Goal: Task Accomplishment & Management: Use online tool/utility

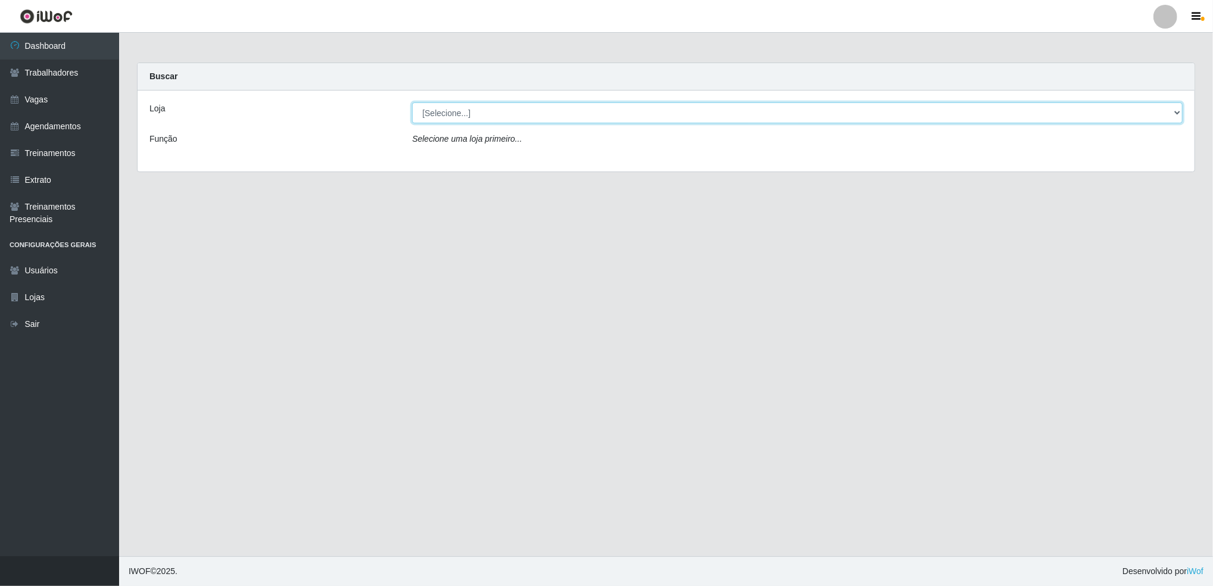
click at [735, 110] on select "[Selecione...] Jaguaribe Grill Restaurante" at bounding box center [797, 112] width 771 height 21
select select "311"
click at [412, 102] on select "[Selecione...] Jaguaribe Grill Restaurante" at bounding box center [797, 112] width 771 height 21
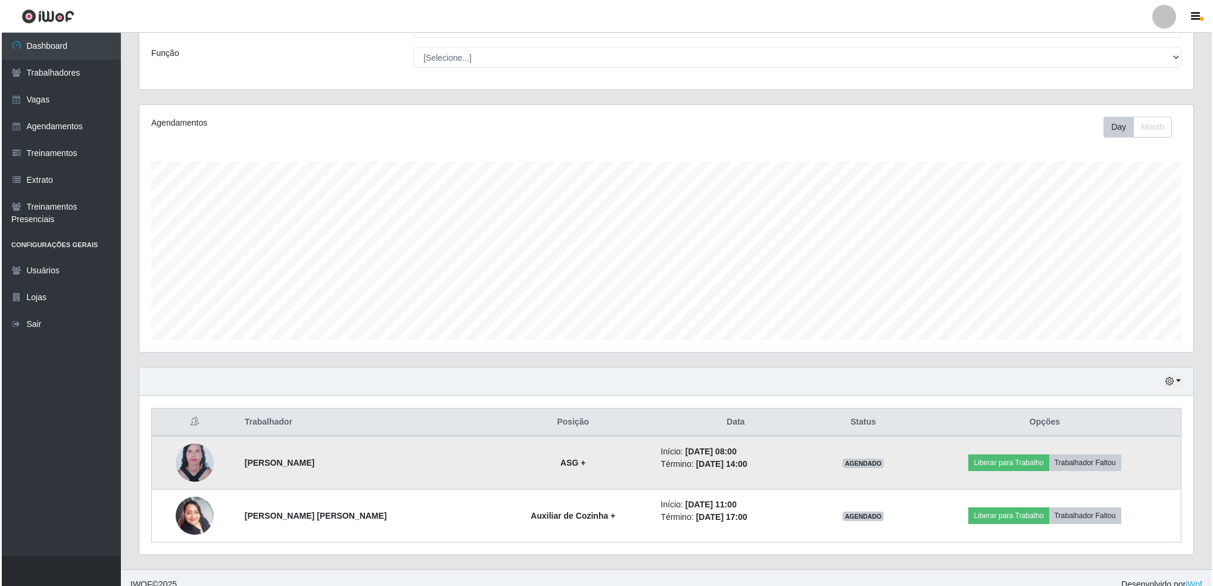
scroll to position [98, 0]
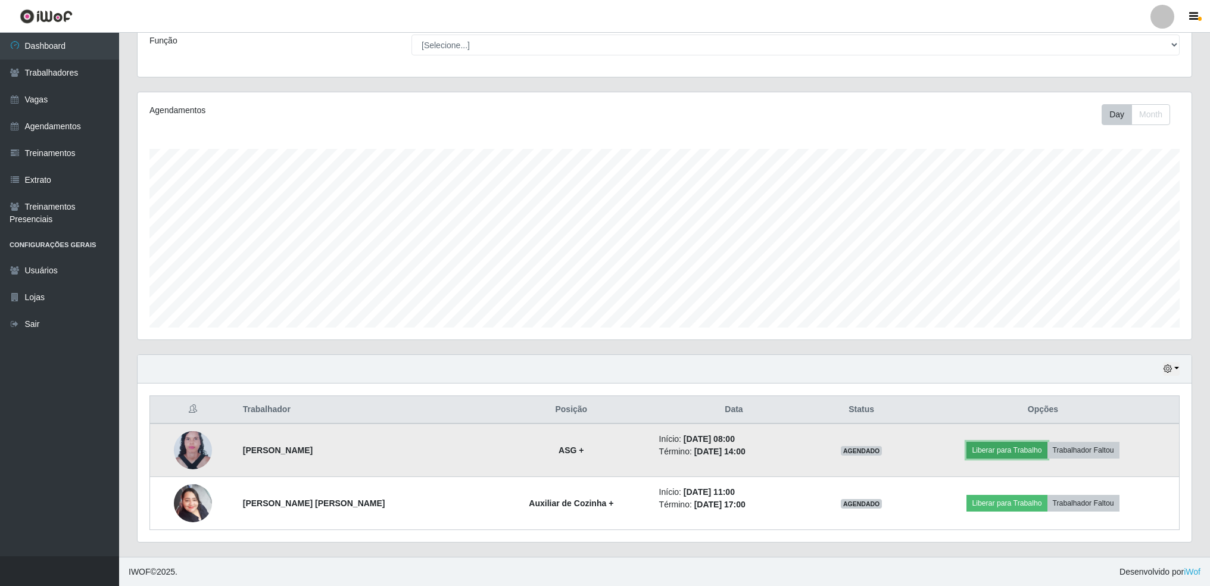
click at [1004, 454] on button "Liberar para Trabalho" at bounding box center [1006, 450] width 80 height 17
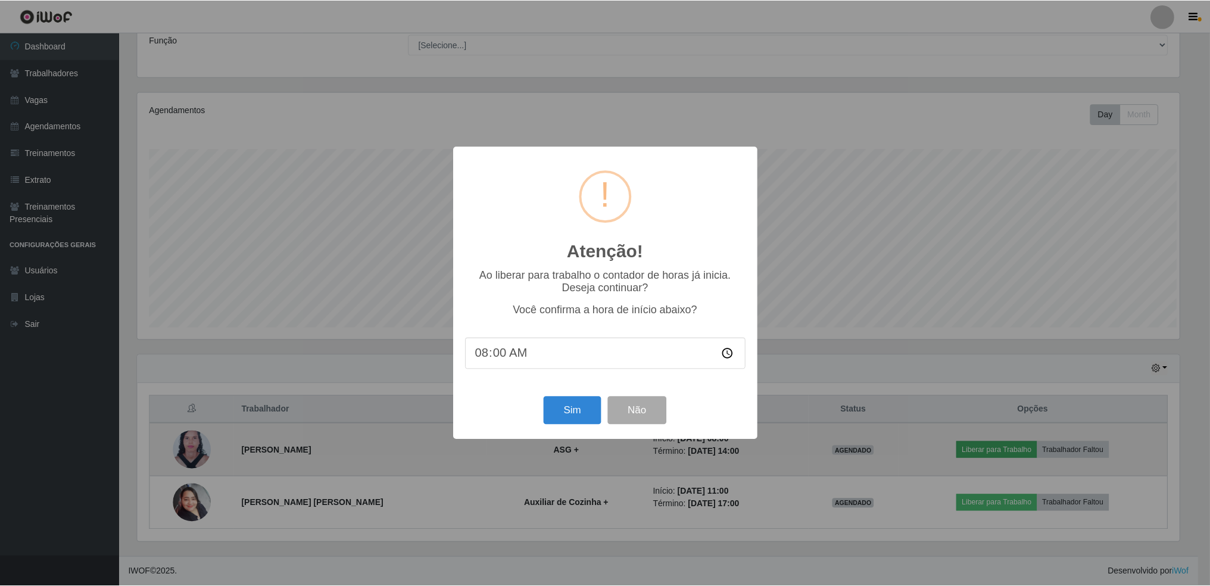
scroll to position [247, 1044]
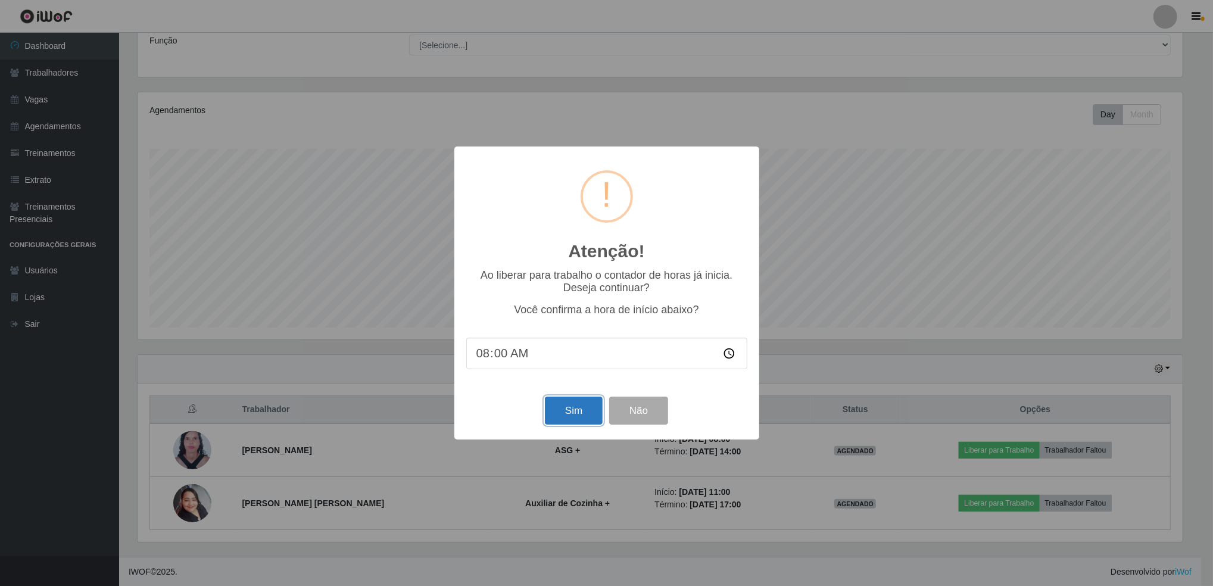
click at [559, 410] on button "Sim" at bounding box center [574, 411] width 58 height 28
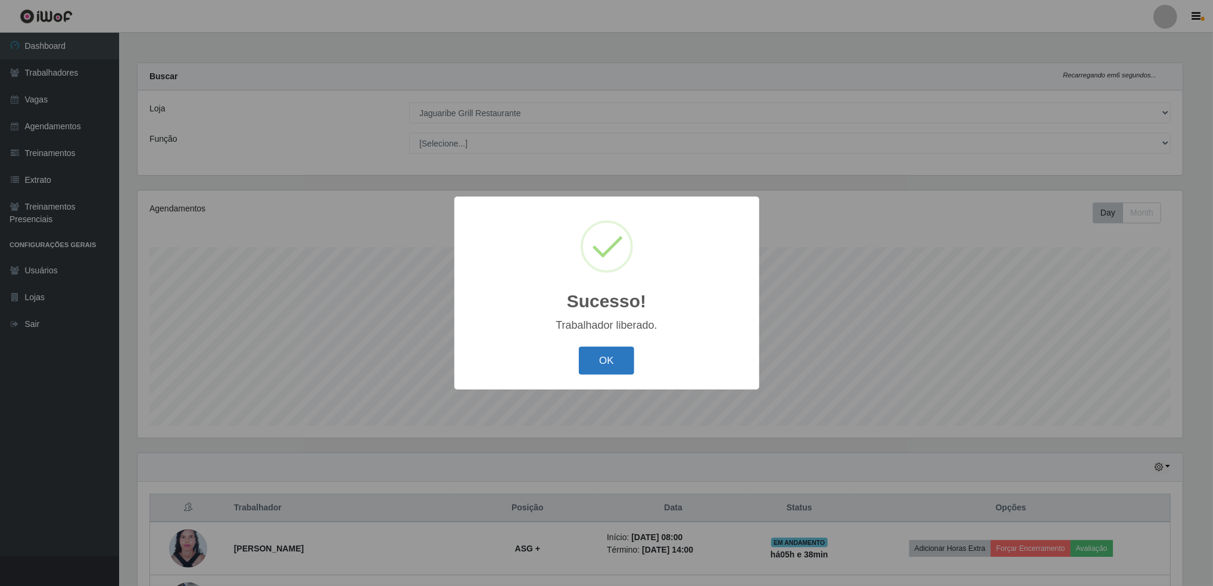
click at [598, 364] on button "OK" at bounding box center [606, 361] width 55 height 28
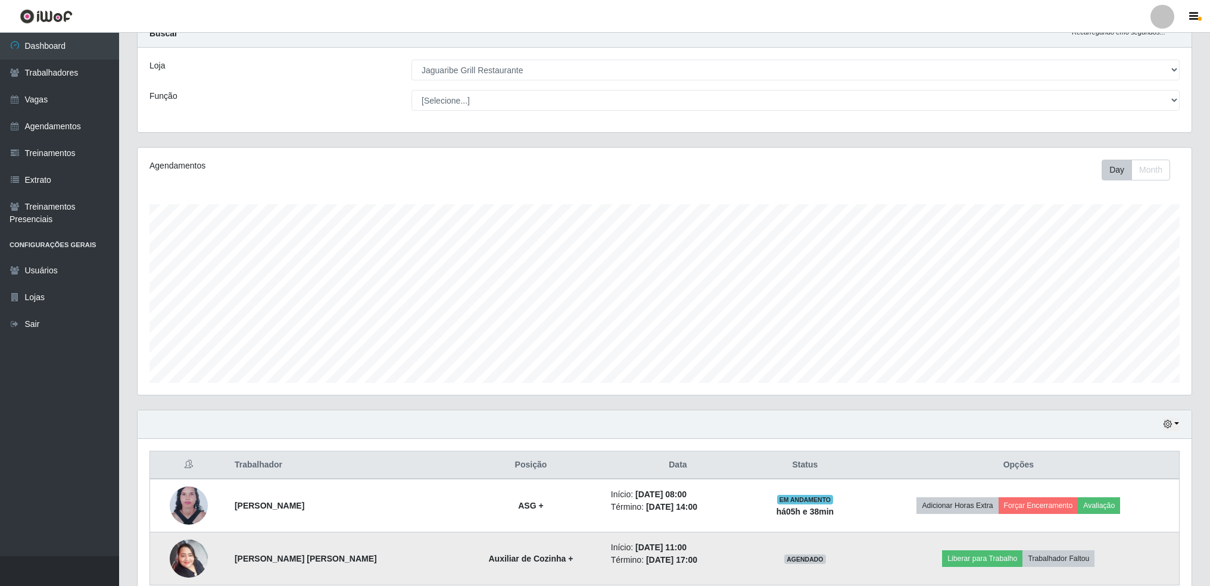
scroll to position [79, 0]
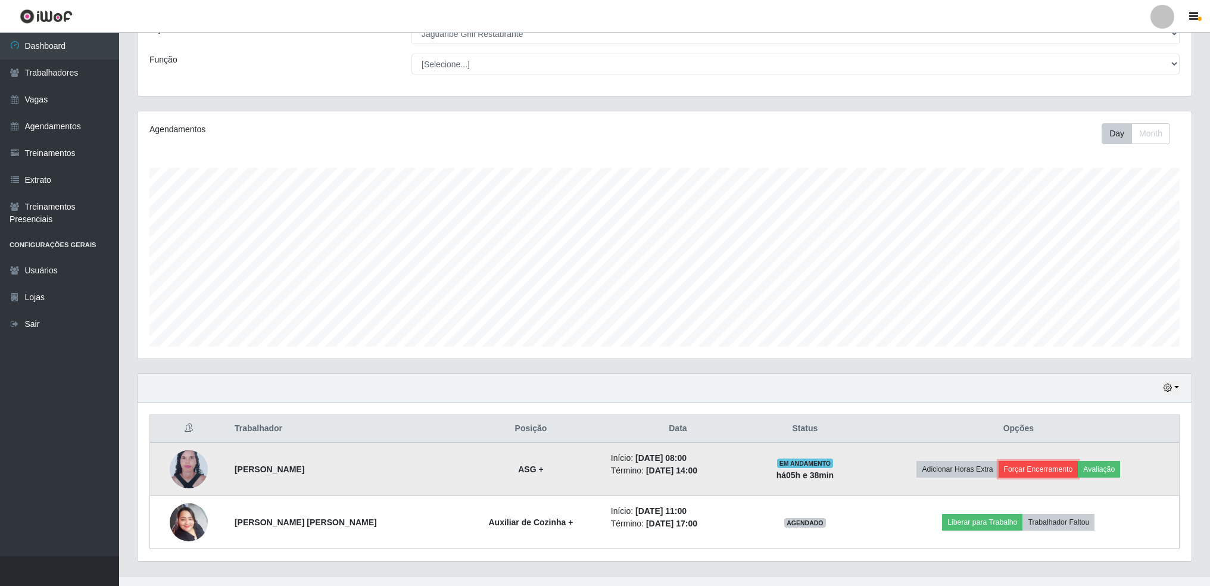
click at [1033, 472] on button "Forçar Encerramento" at bounding box center [1039, 469] width 80 height 17
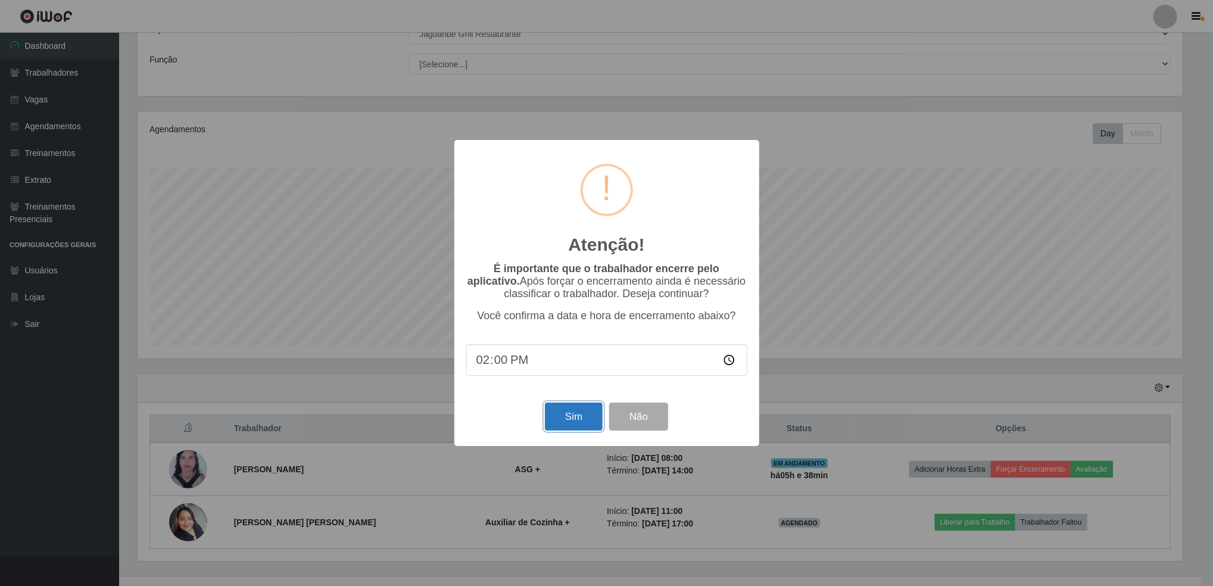
click at [581, 426] on button "Sim" at bounding box center [574, 417] width 58 height 28
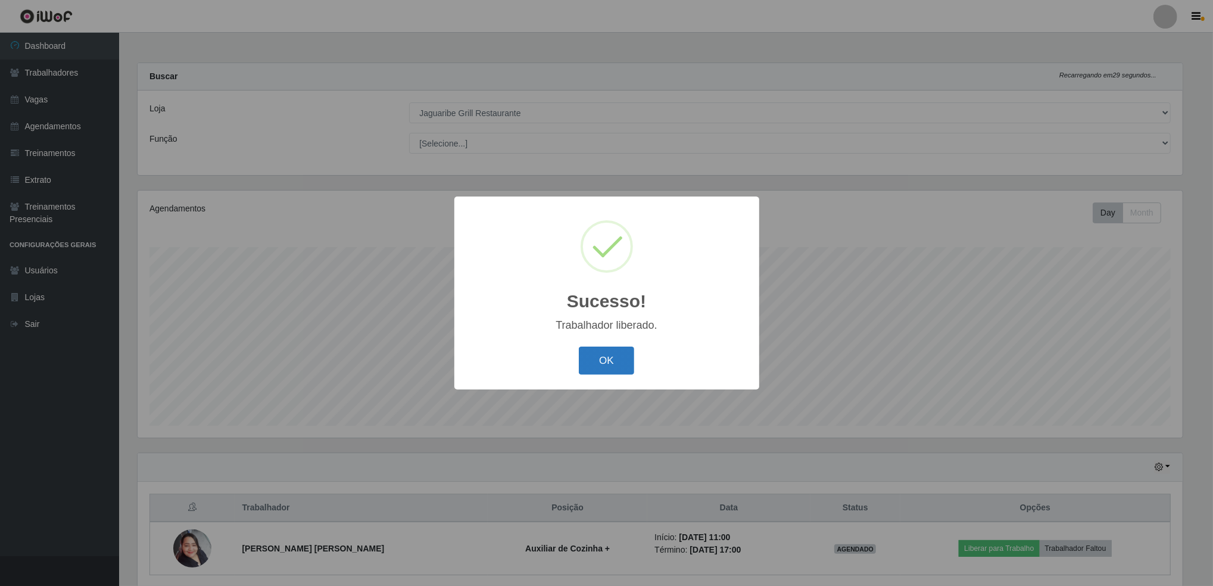
click at [598, 359] on button "OK" at bounding box center [606, 361] width 55 height 28
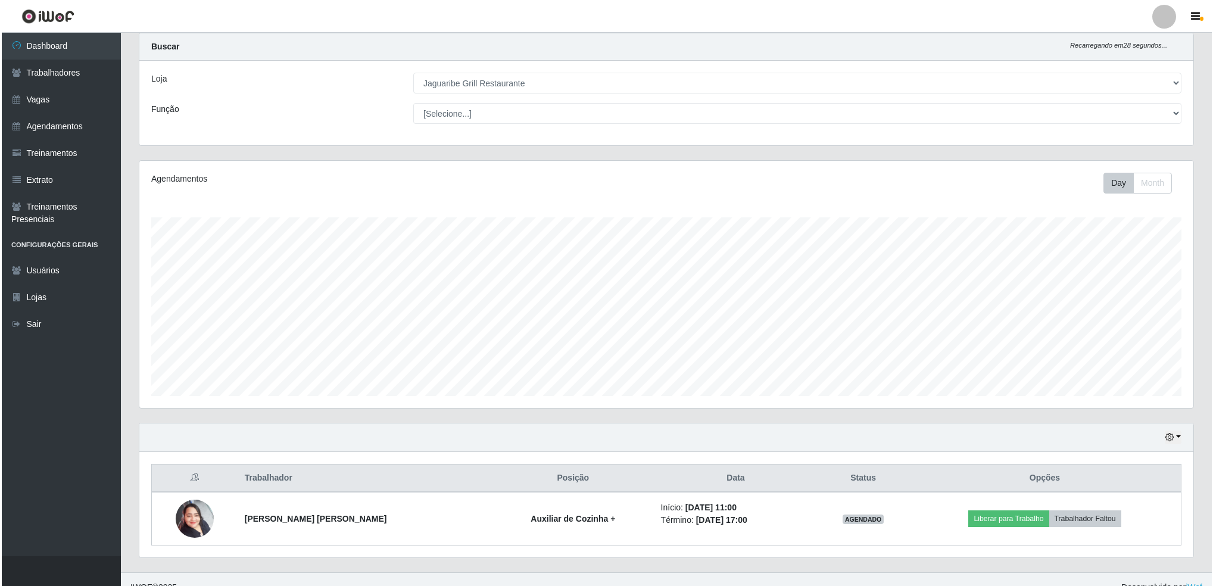
scroll to position [45, 0]
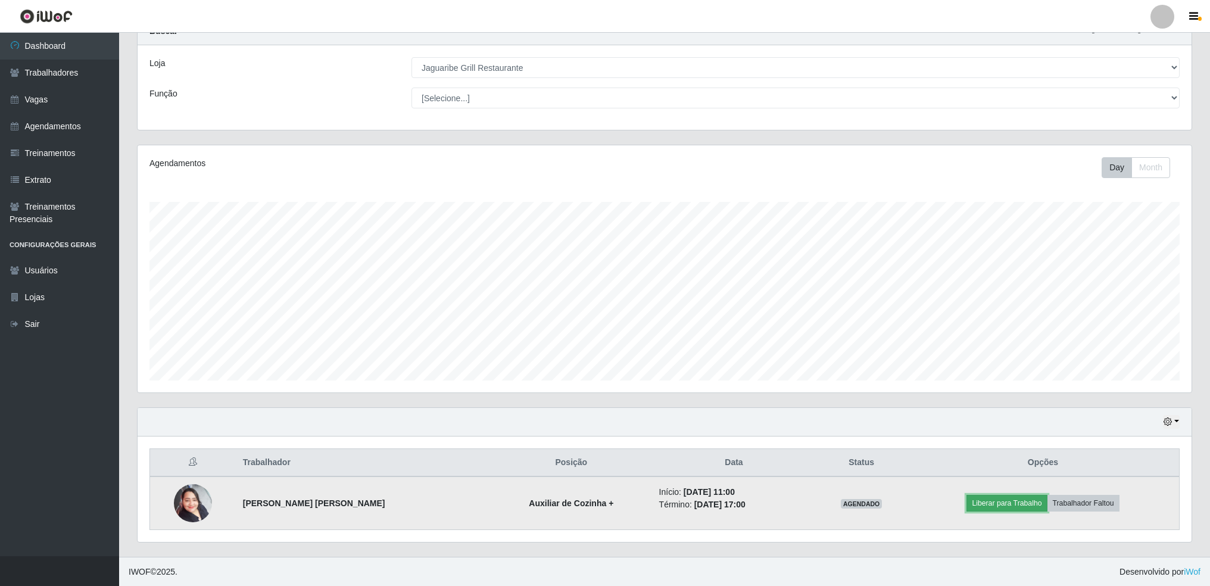
click at [988, 501] on button "Liberar para Trabalho" at bounding box center [1006, 503] width 80 height 17
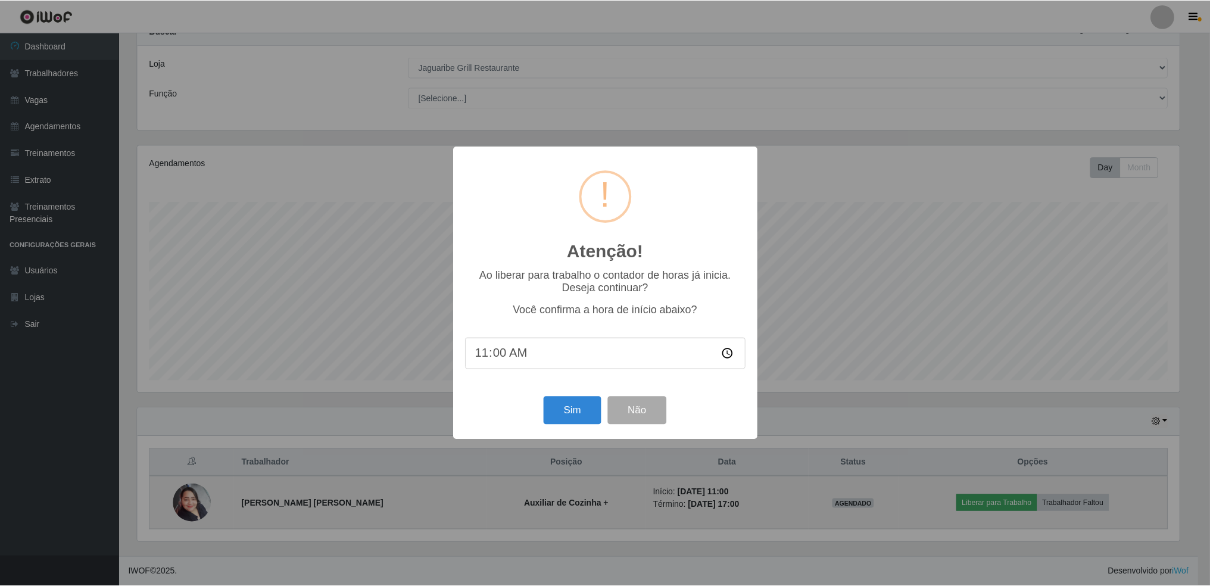
scroll to position [247, 1044]
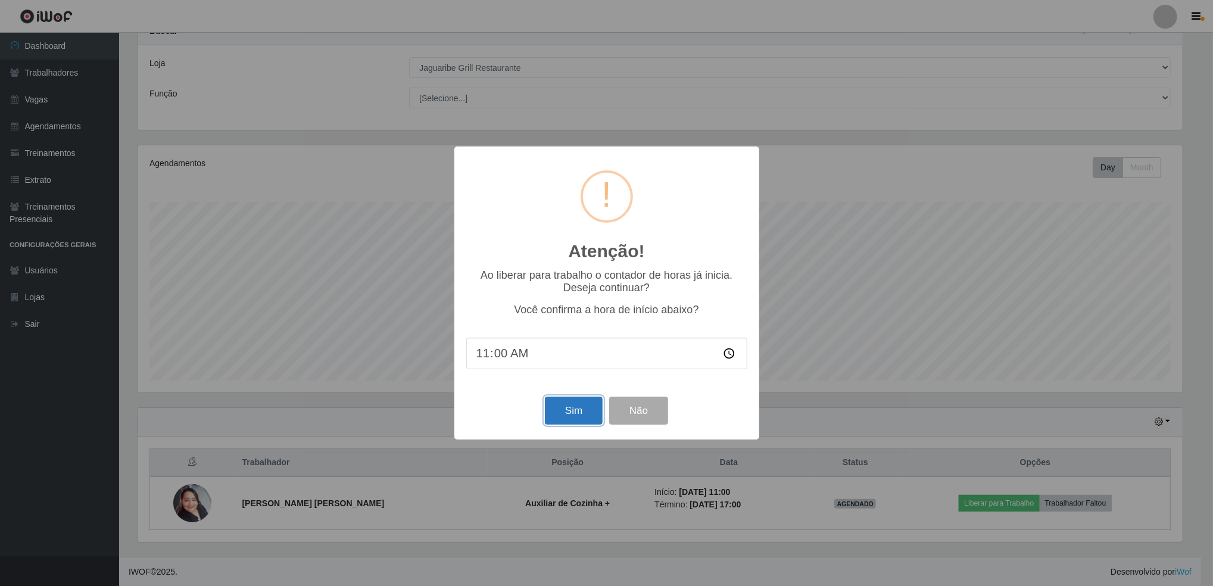
click at [570, 407] on button "Sim" at bounding box center [574, 411] width 58 height 28
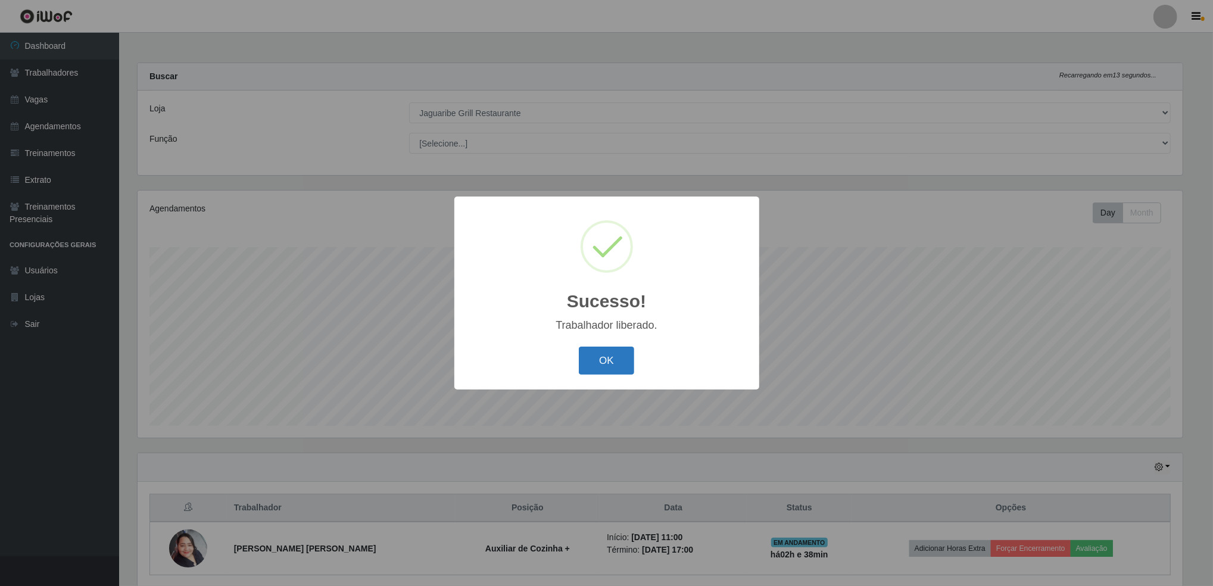
click at [595, 354] on button "OK" at bounding box center [606, 361] width 55 height 28
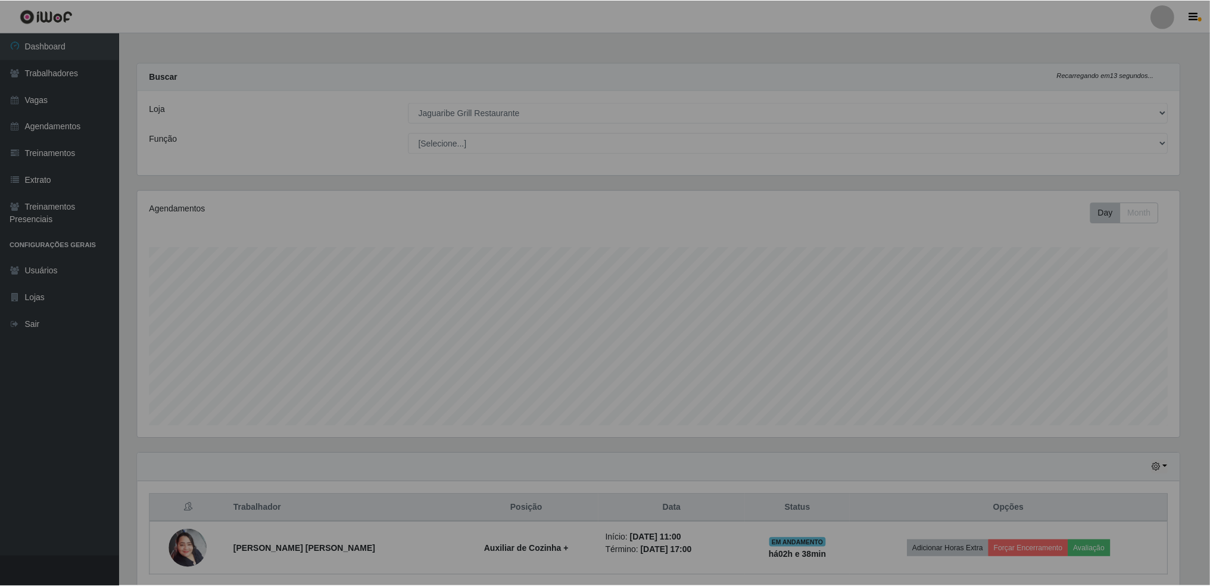
scroll to position [247, 1054]
